Goal: Find specific page/section: Find specific page/section

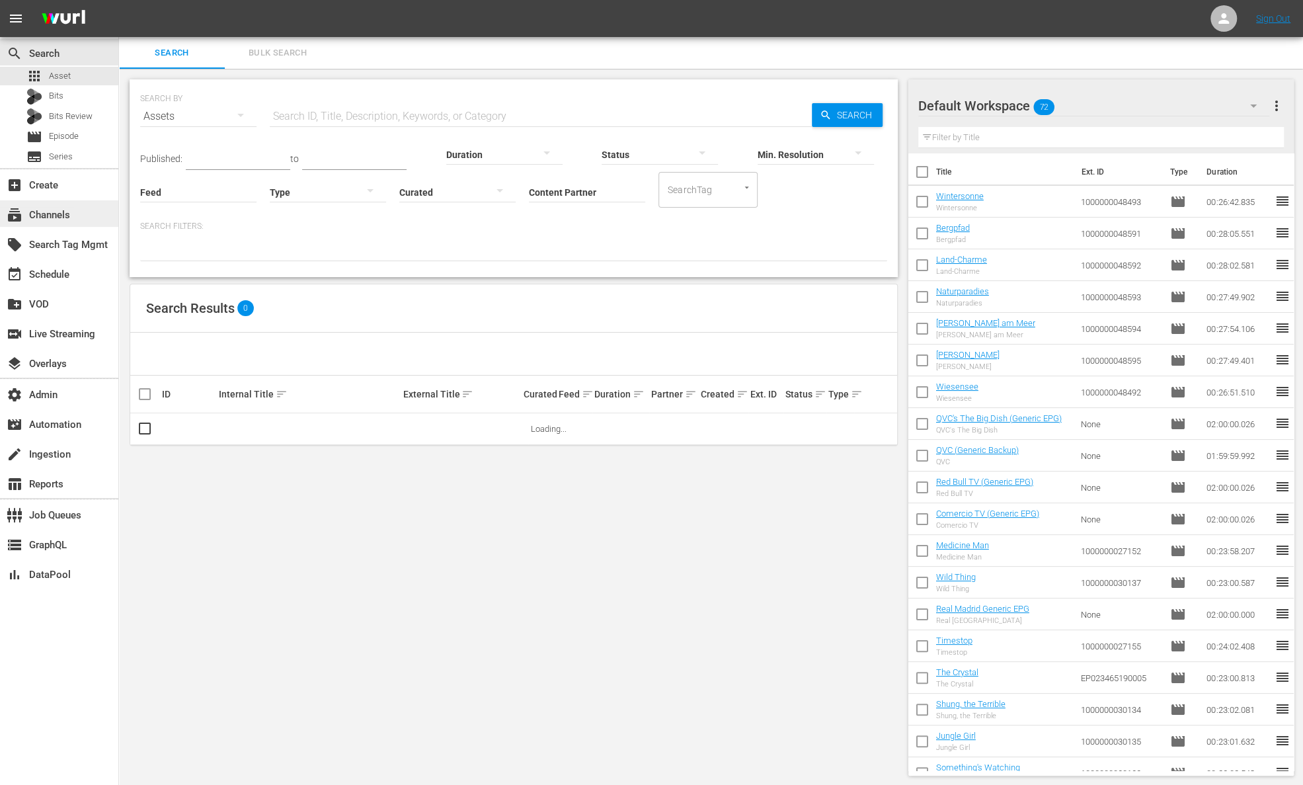
click at [65, 208] on div "subscriptions Channels" at bounding box center [37, 213] width 74 height 12
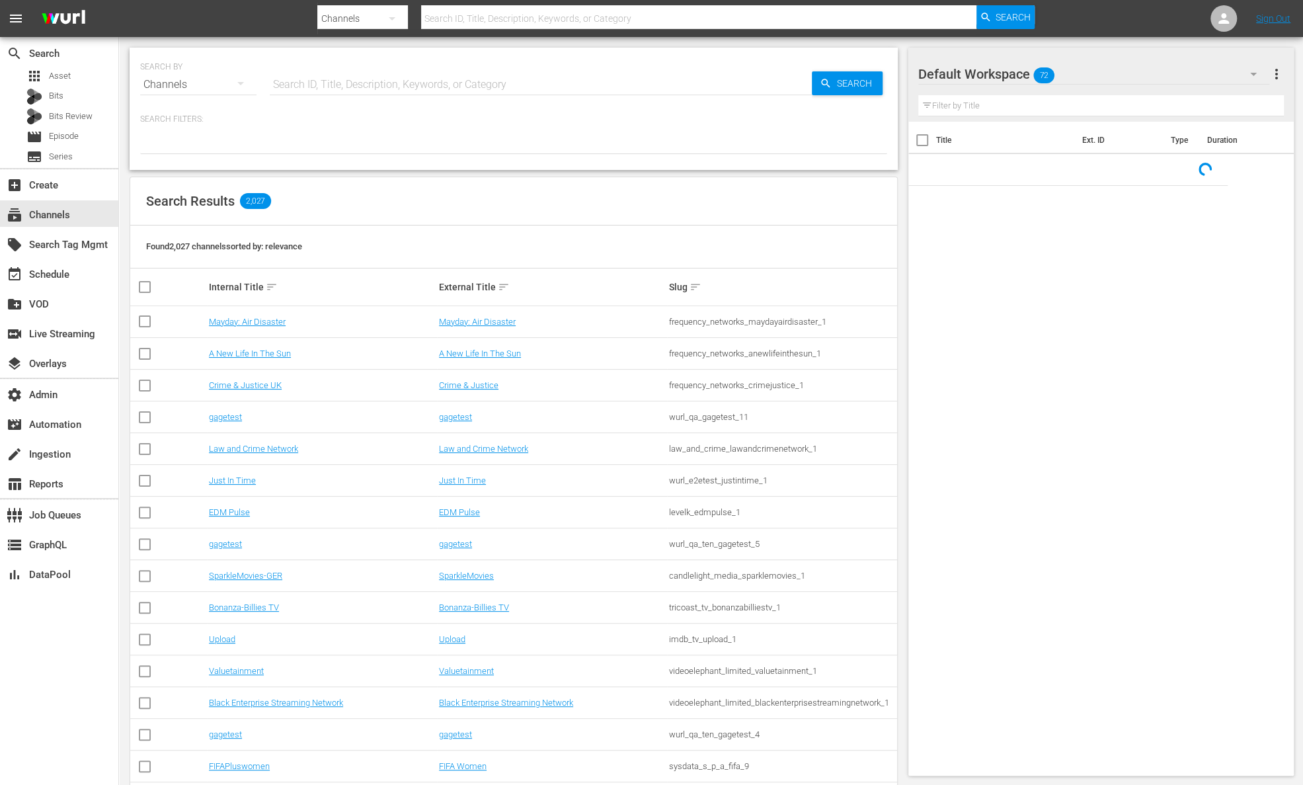
click at [448, 87] on input "text" at bounding box center [541, 85] width 542 height 32
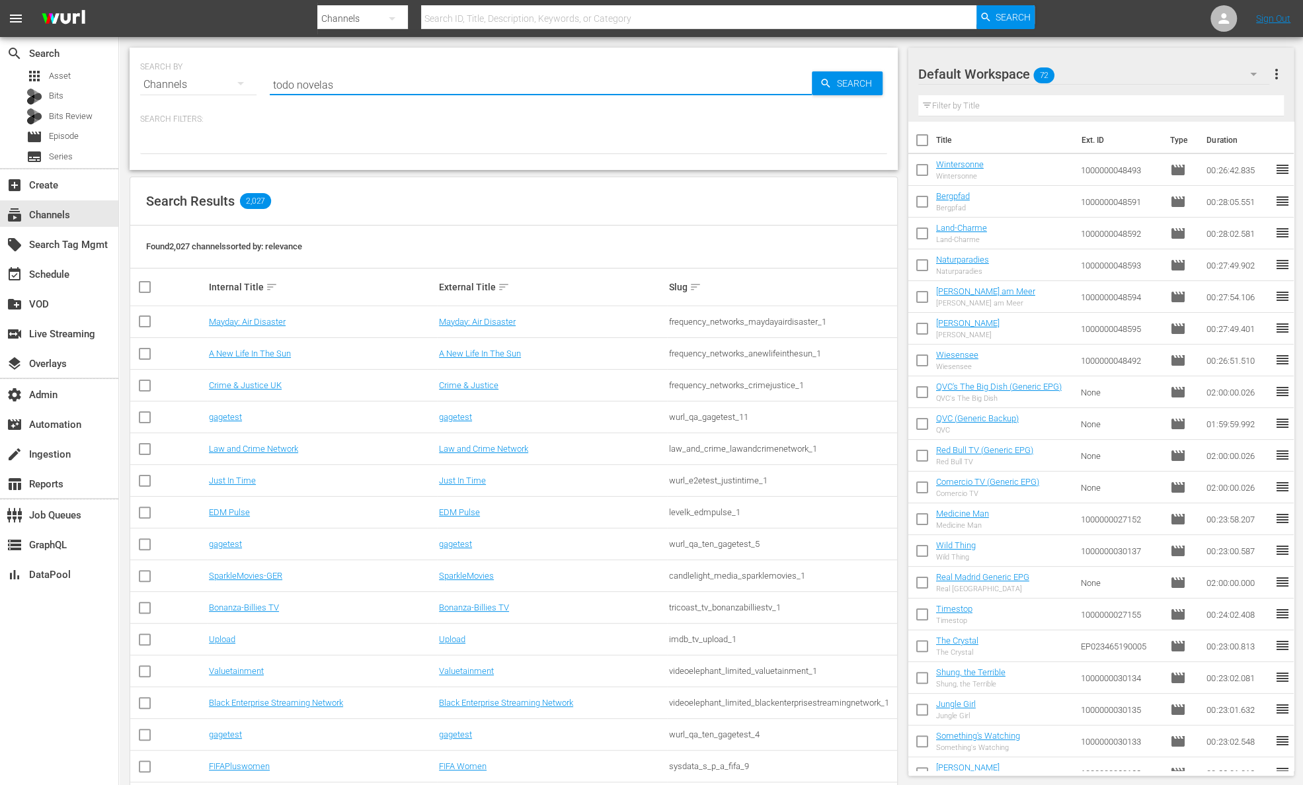
type input "todo novelas"
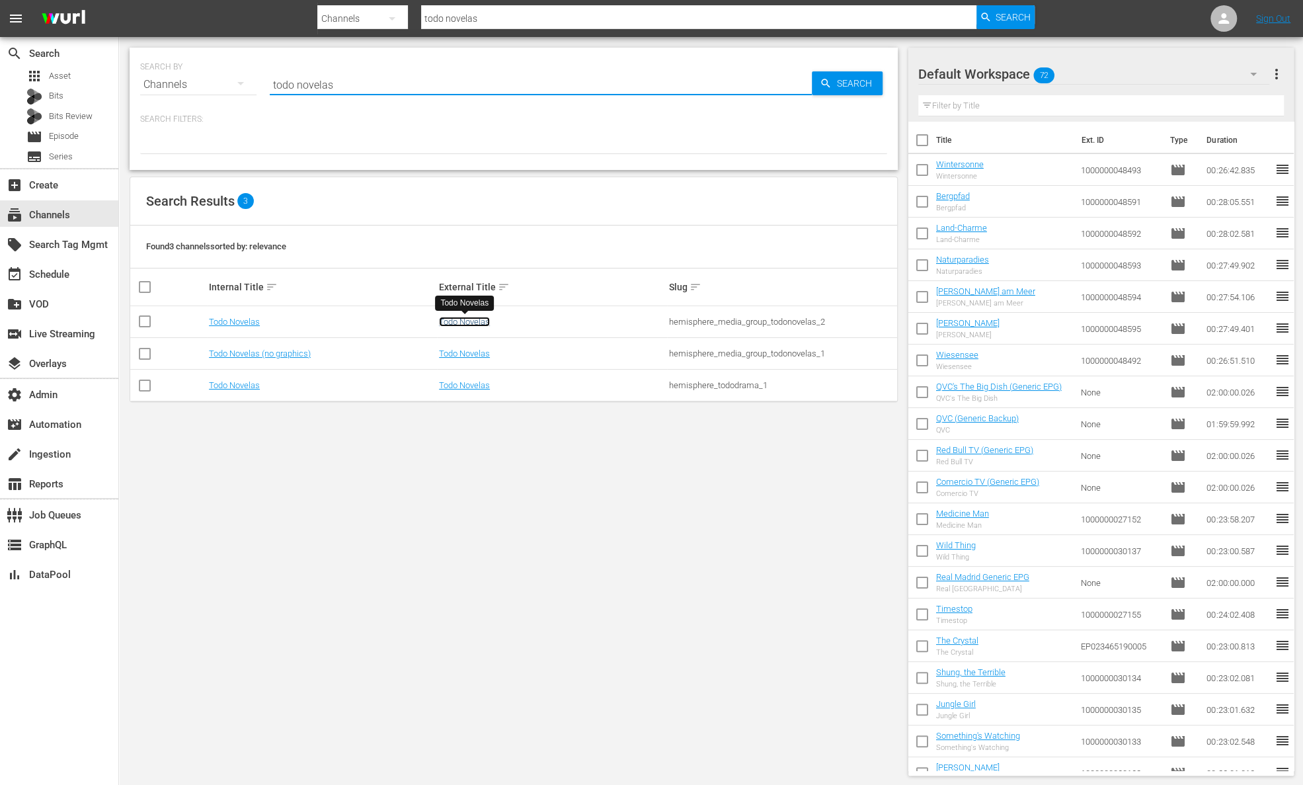
click at [487, 323] on link "Todo Novelas" at bounding box center [464, 322] width 51 height 10
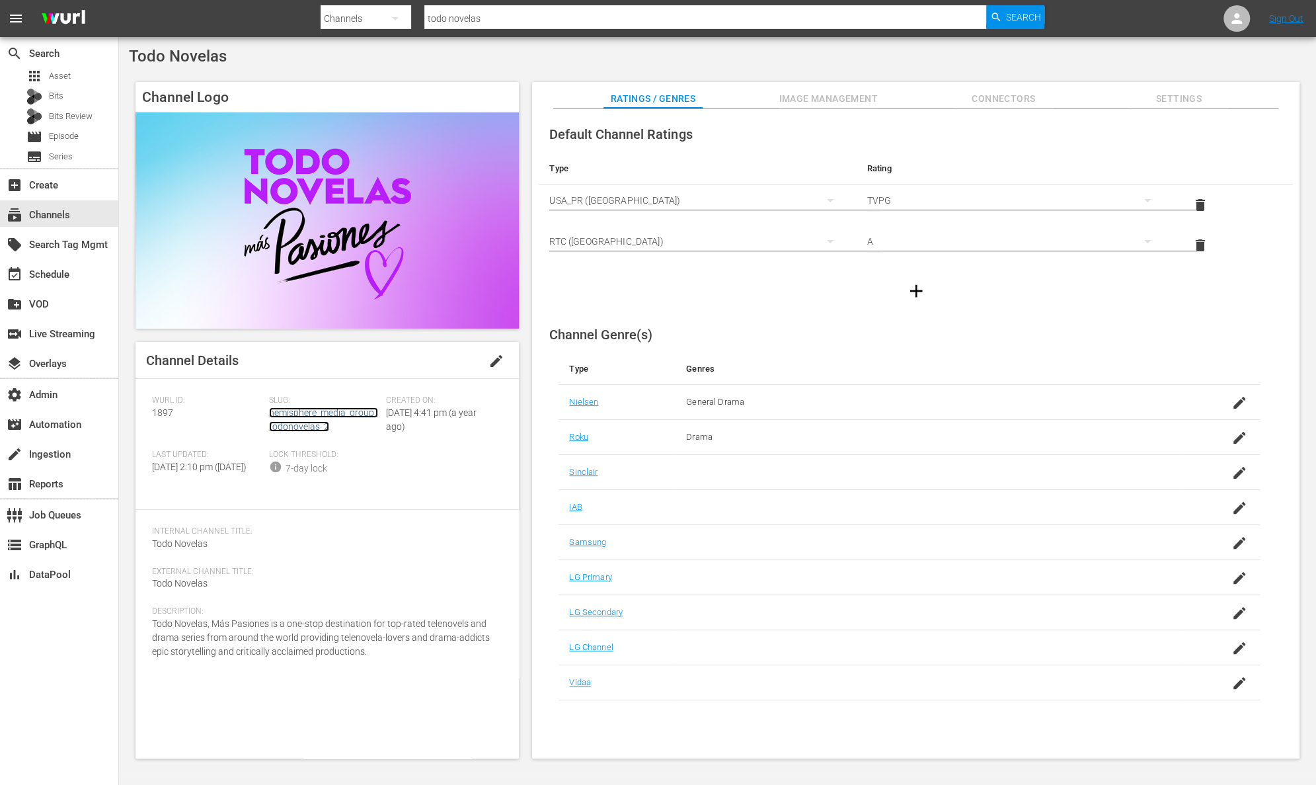
click at [352, 416] on link "hemisphere_media_group_todonovelas_2" at bounding box center [323, 419] width 109 height 24
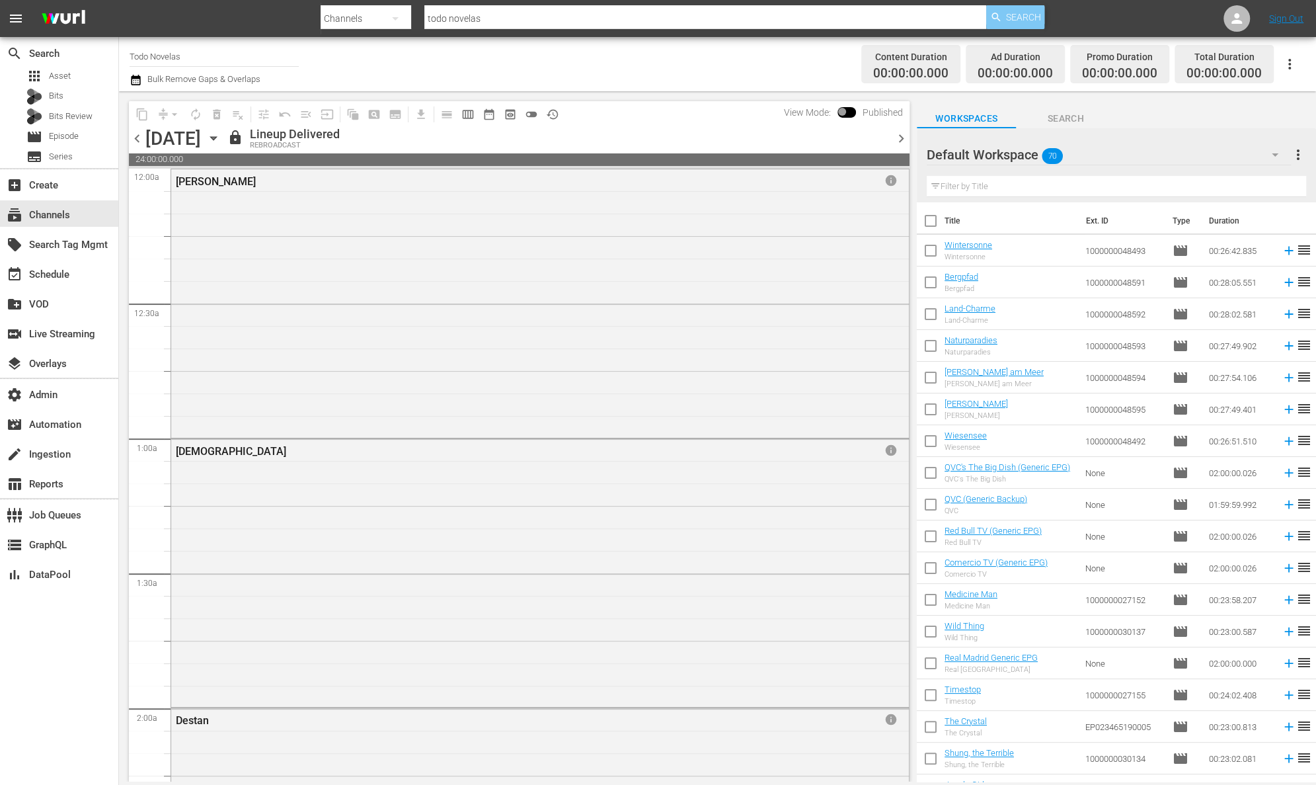
click at [1018, 10] on span "Search" at bounding box center [1023, 17] width 35 height 24
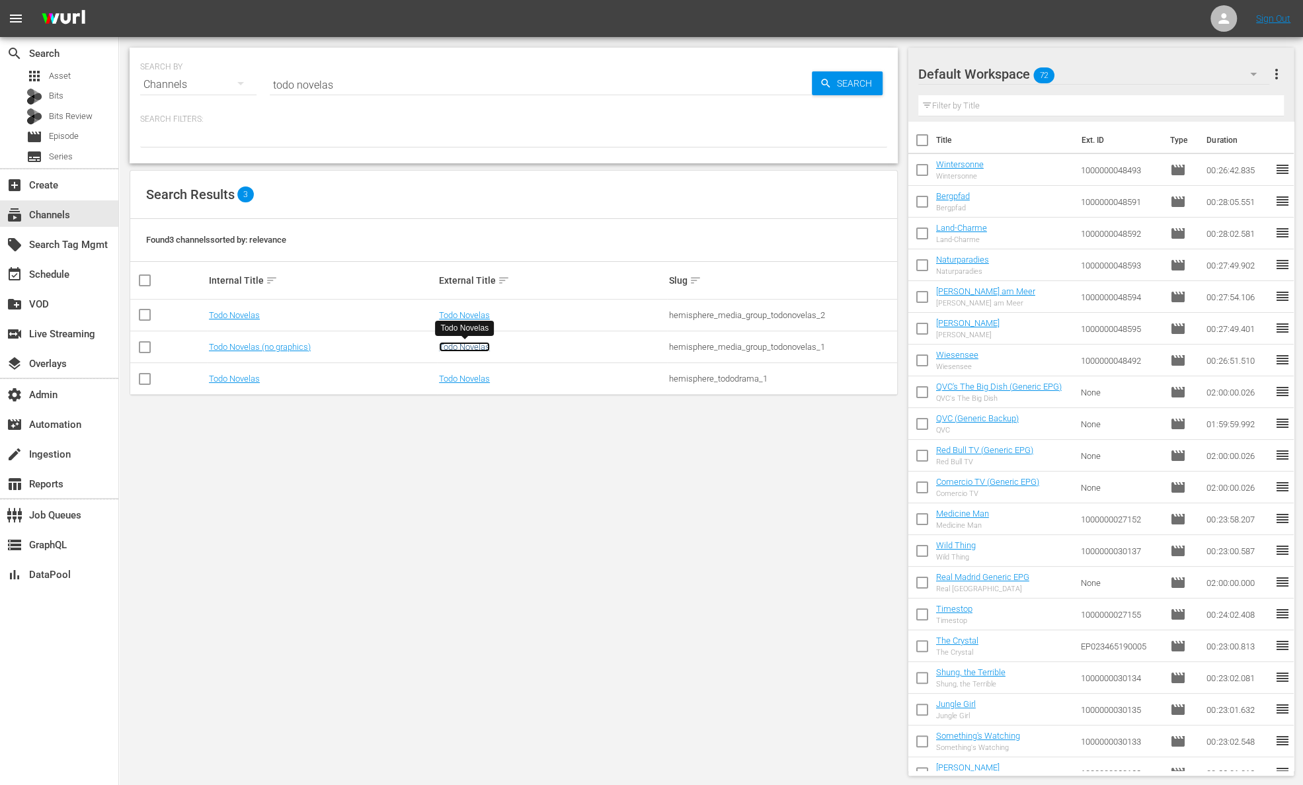
click at [478, 344] on link "Todo Novelas" at bounding box center [464, 347] width 51 height 10
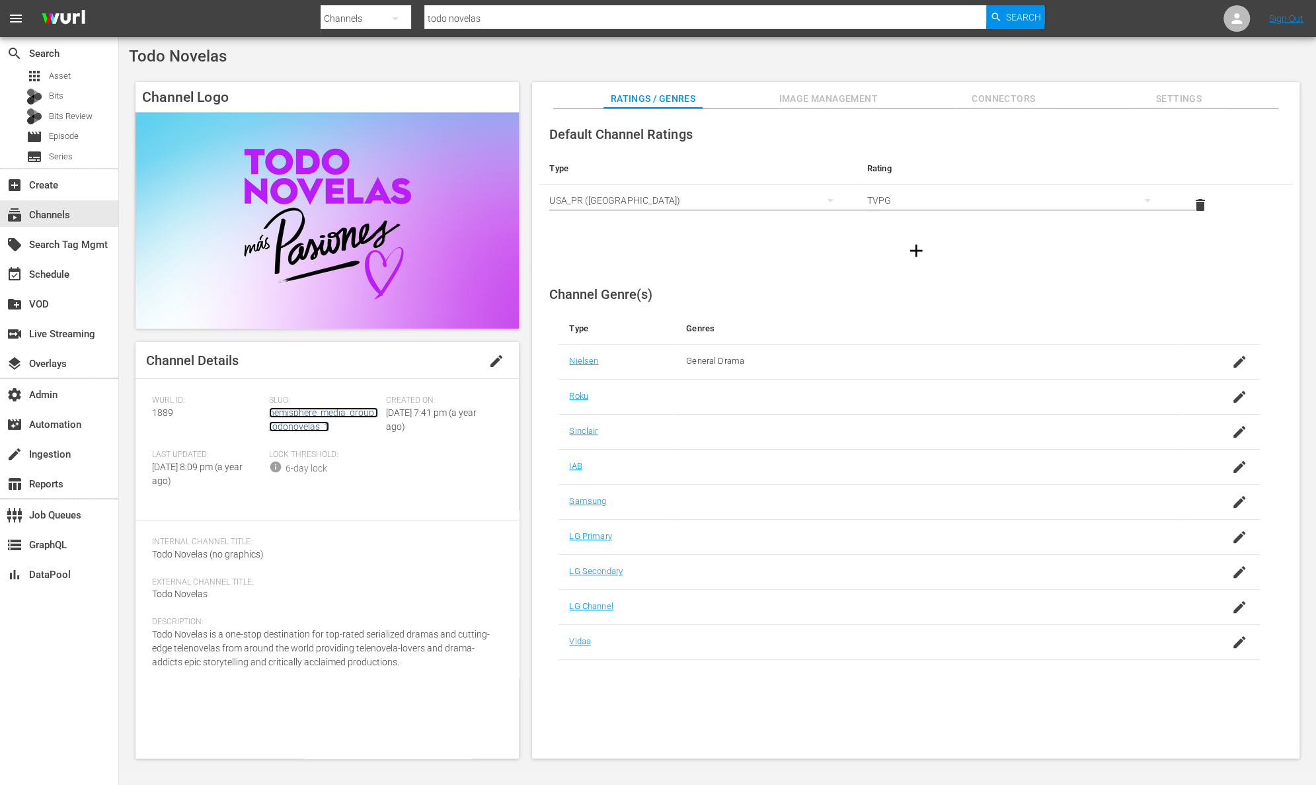
click at [292, 417] on link "hemisphere_media_group_todonovelas_1" at bounding box center [323, 419] width 109 height 24
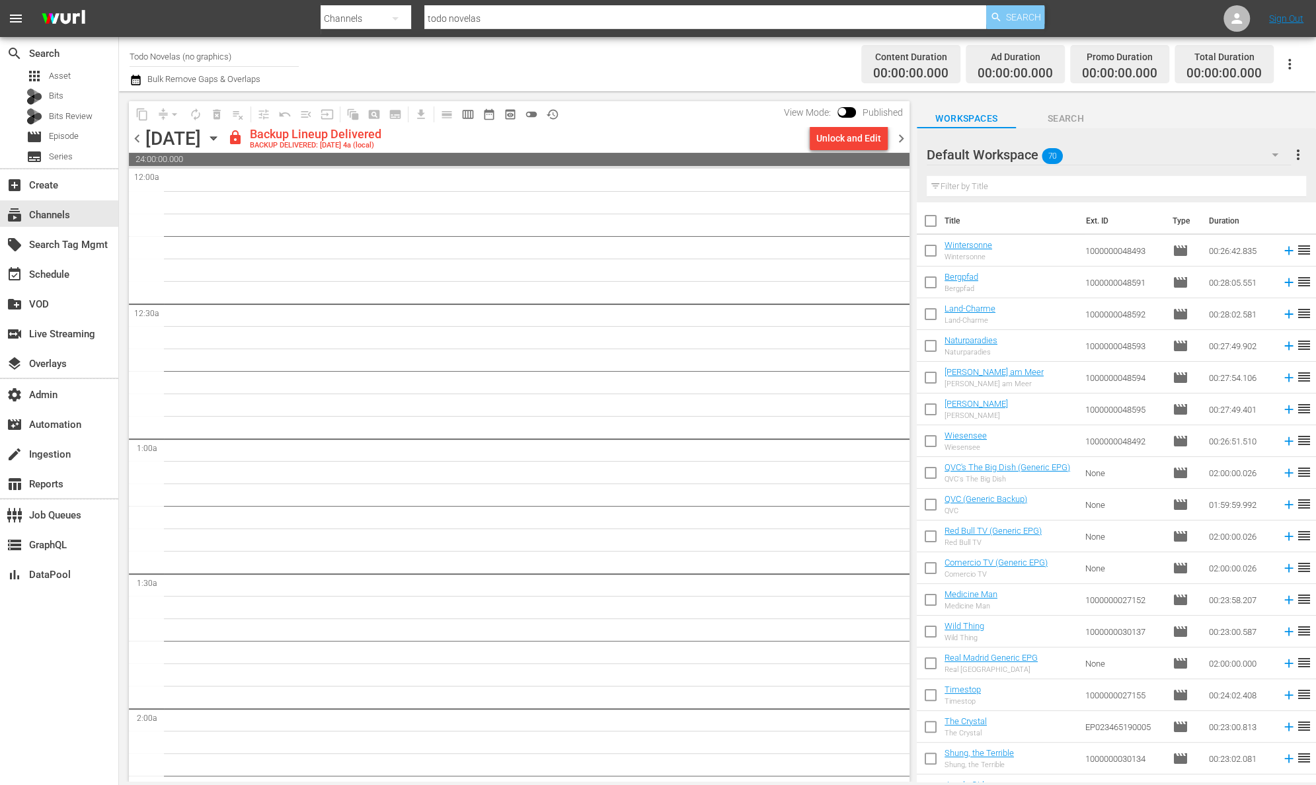
click at [1032, 24] on span "Search" at bounding box center [1023, 17] width 35 height 24
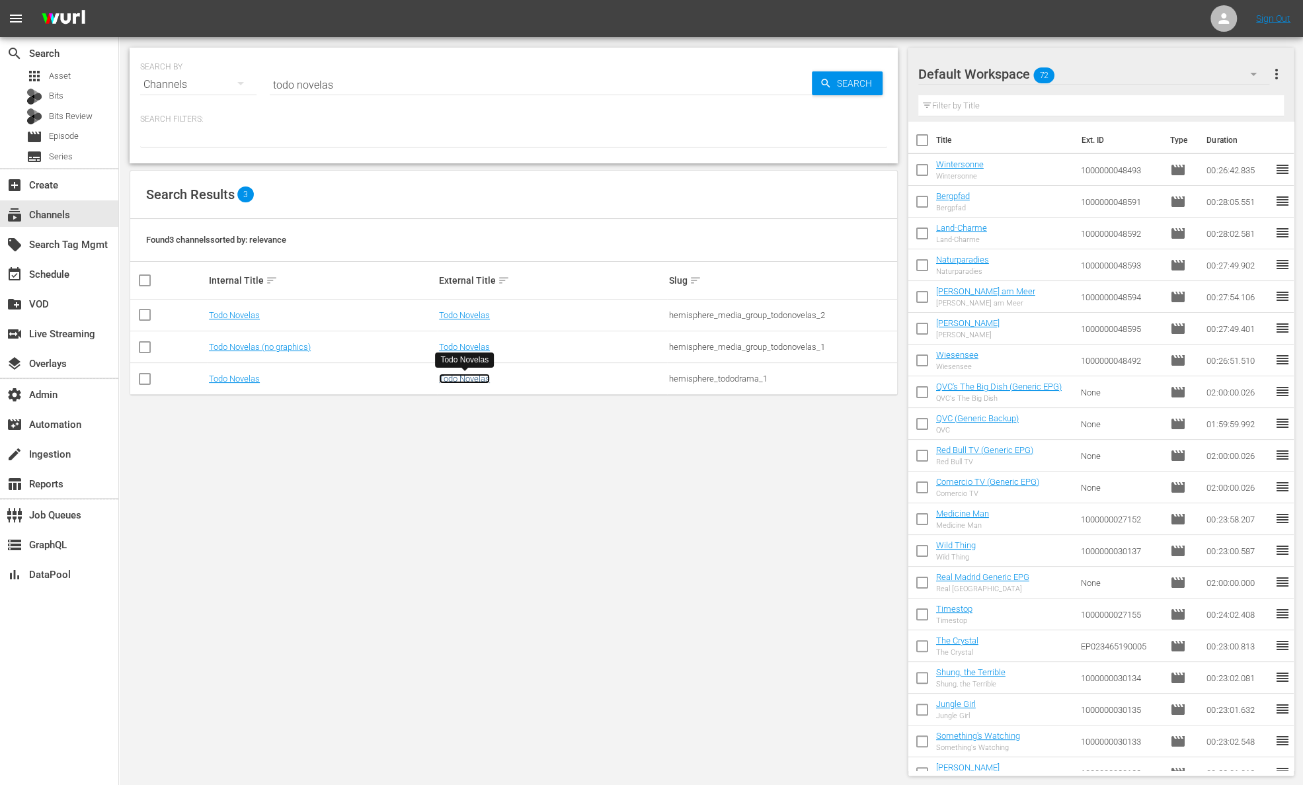
click at [463, 382] on link "Todo Novelas" at bounding box center [464, 379] width 51 height 10
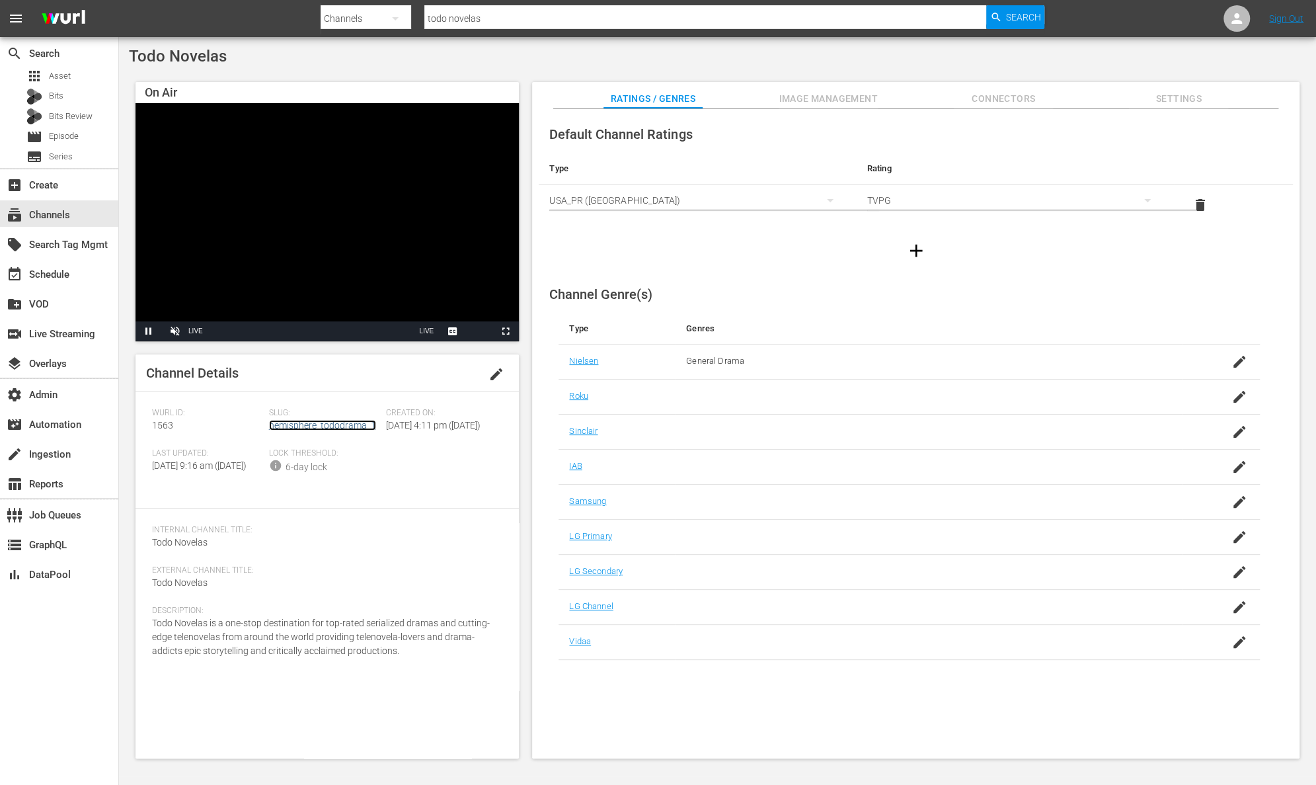
click at [364, 425] on link "hemisphere_tododrama_1" at bounding box center [322, 425] width 107 height 11
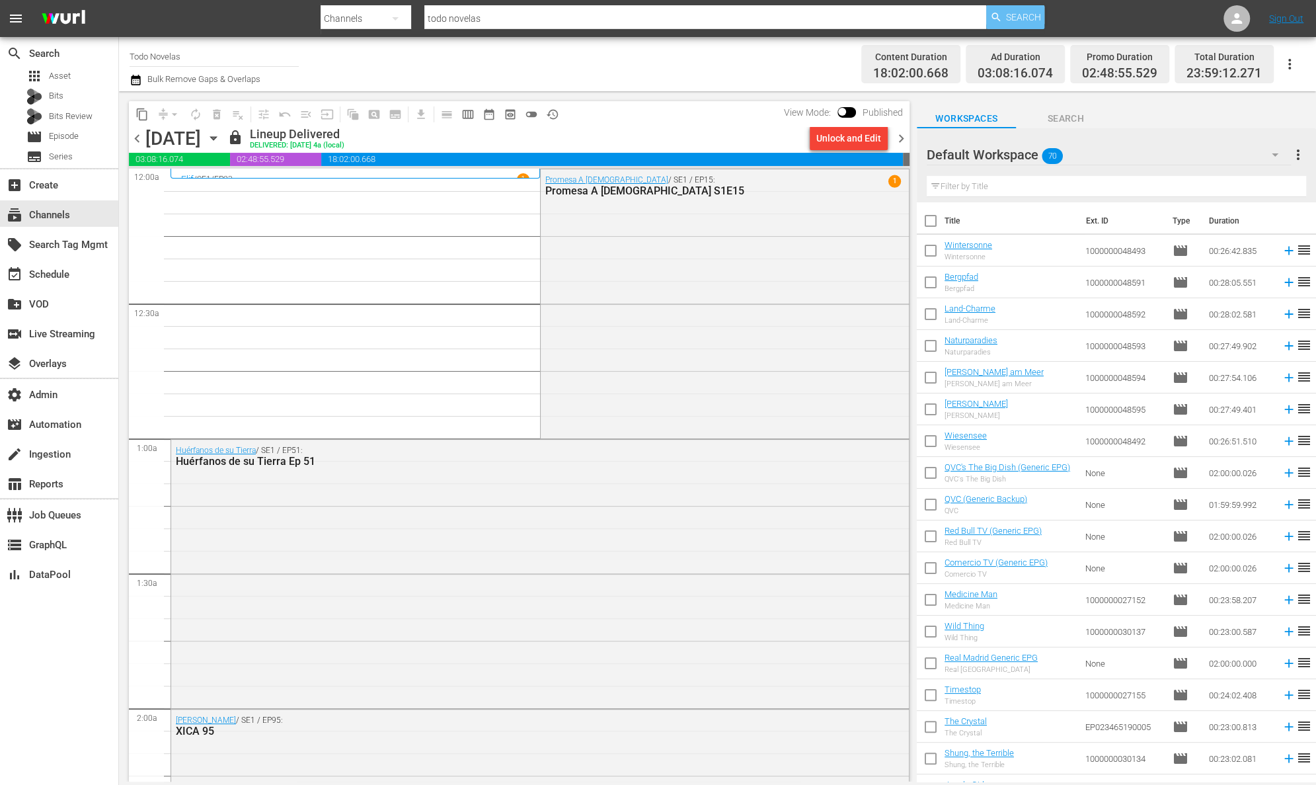
click at [1037, 12] on span "Search" at bounding box center [1023, 17] width 35 height 24
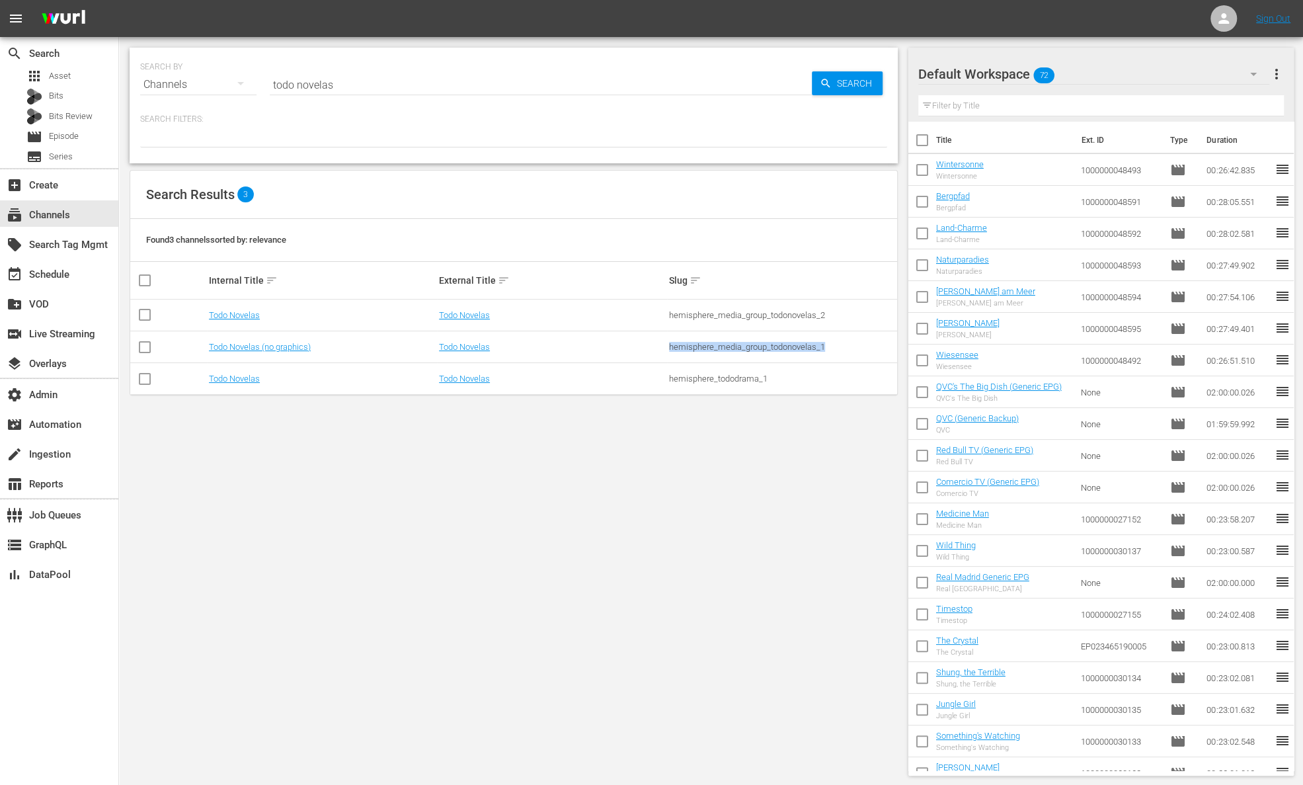
drag, startPoint x: 831, startPoint y: 350, endPoint x: 665, endPoint y: 346, distance: 166.0
click at [665, 346] on tr "Todo Novelas (no graphics) Todo Novelas hemisphere_media_group_todonovelas_1" at bounding box center [513, 347] width 767 height 32
copy tr "hemisphere_media_group_todonovelas_1"
click at [838, 333] on td "hemisphere_media_group_todonovelas_1" at bounding box center [782, 347] width 230 height 32
drag, startPoint x: 838, startPoint y: 316, endPoint x: 668, endPoint y: 317, distance: 169.3
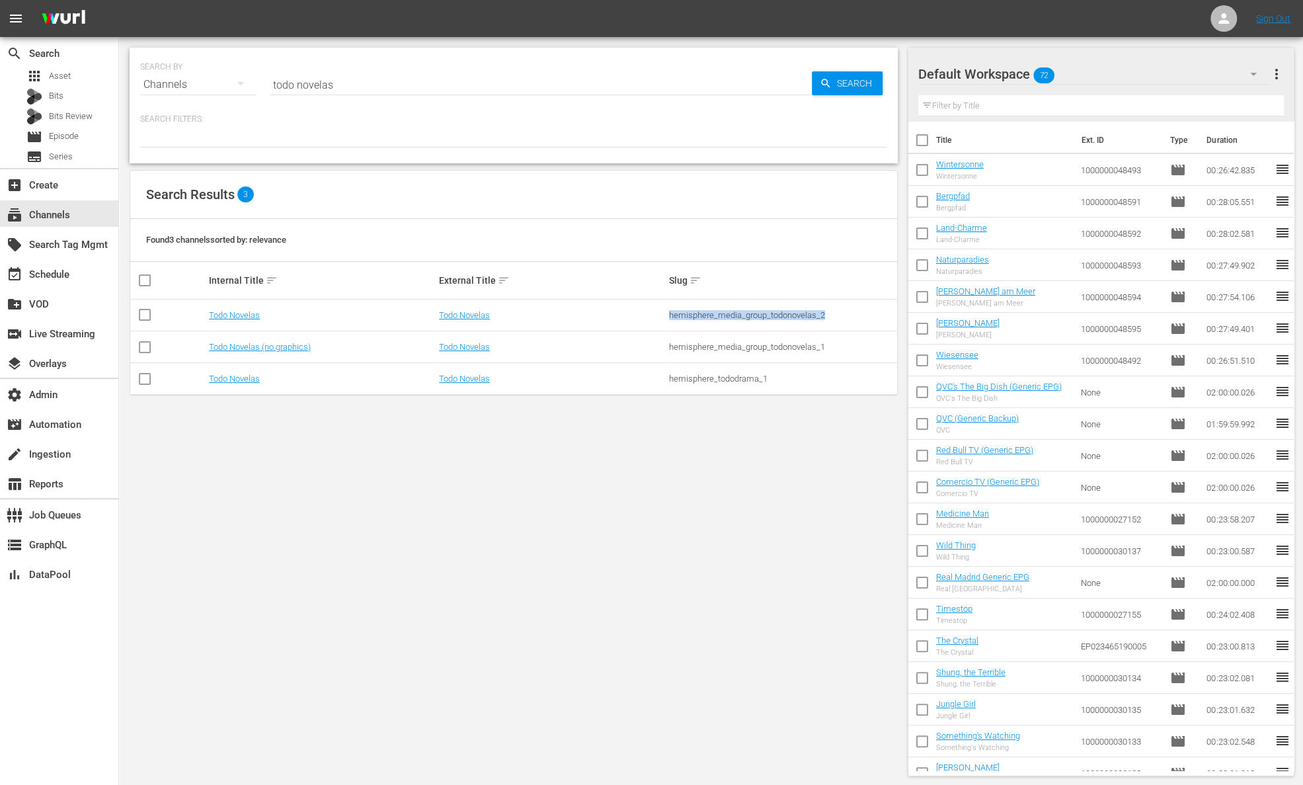
click at [669, 317] on div "hemisphere_media_group_todonovelas_2" at bounding box center [782, 315] width 226 height 10
copy div "hemisphere_media_group_todonovelas_2"
drag, startPoint x: 775, startPoint y: 379, endPoint x: 668, endPoint y: 380, distance: 106.5
click at [669, 380] on div "hemisphere_tododrama_1" at bounding box center [782, 379] width 226 height 10
copy div "hemisphere_tododrama_1"
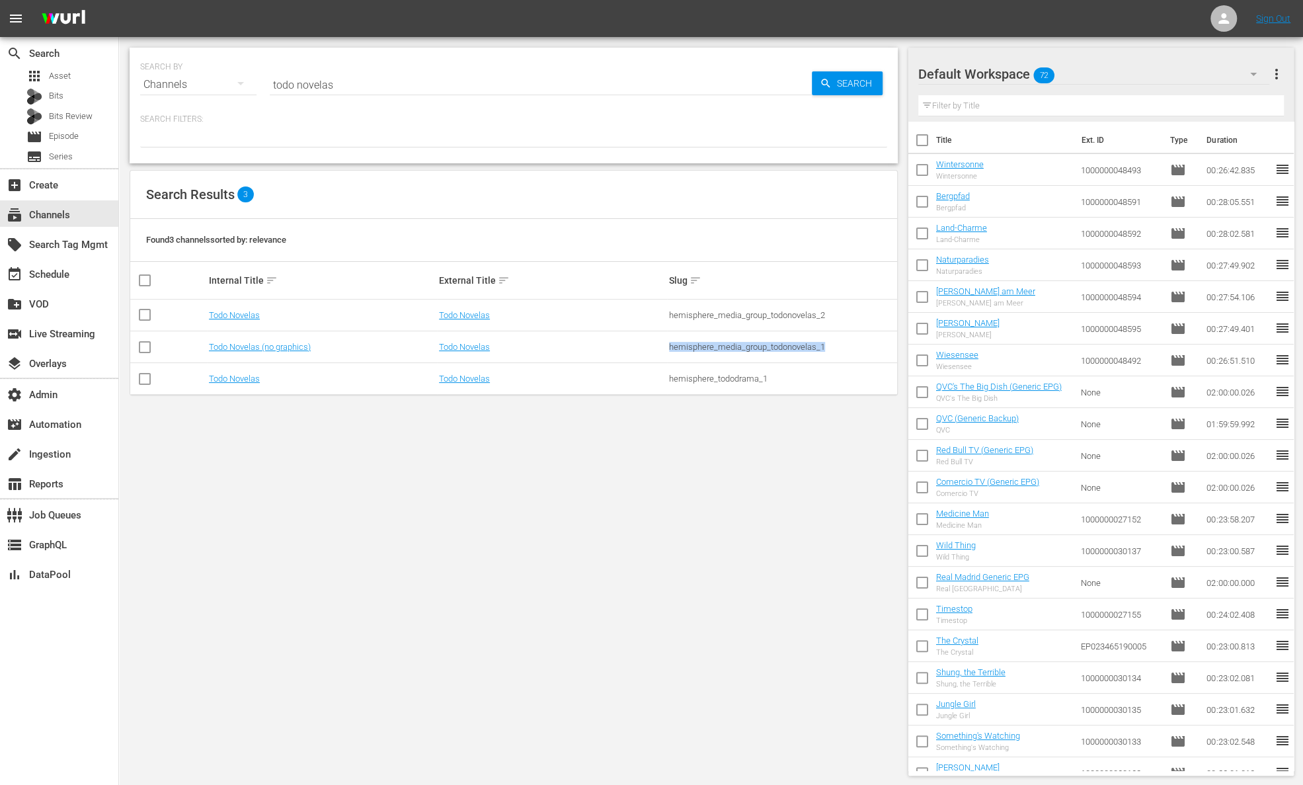
drag, startPoint x: 799, startPoint y: 345, endPoint x: 661, endPoint y: 345, distance: 138.8
click at [661, 345] on tr "Todo Novelas (no graphics) Todo Novelas hemisphere_media_group_todonovelas_1" at bounding box center [513, 347] width 767 height 32
copy tr "hemisphere_media_group_todonovelas_1"
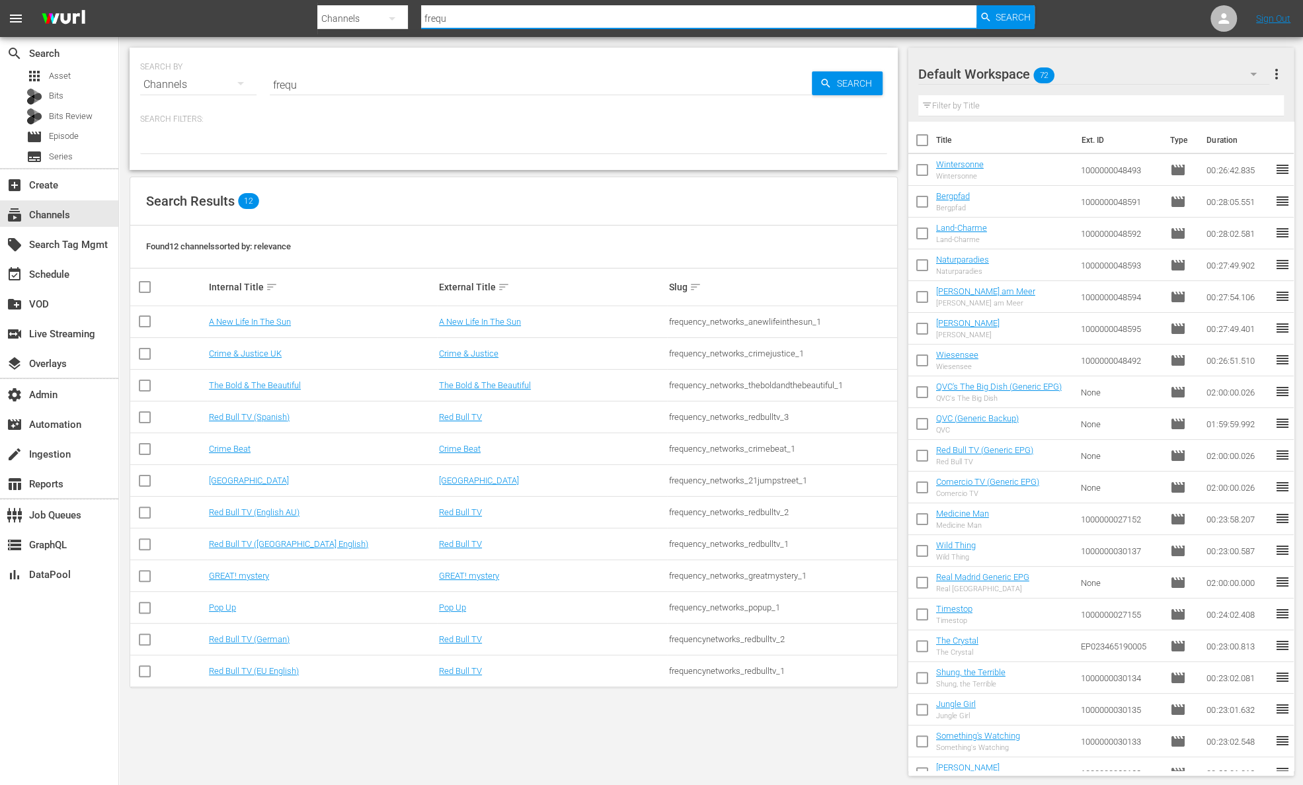
drag, startPoint x: 526, startPoint y: 11, endPoint x: 436, endPoint y: 17, distance: 89.5
click at [436, 17] on input "frequ" at bounding box center [698, 19] width 555 height 32
